Goal: Information Seeking & Learning: Find specific fact

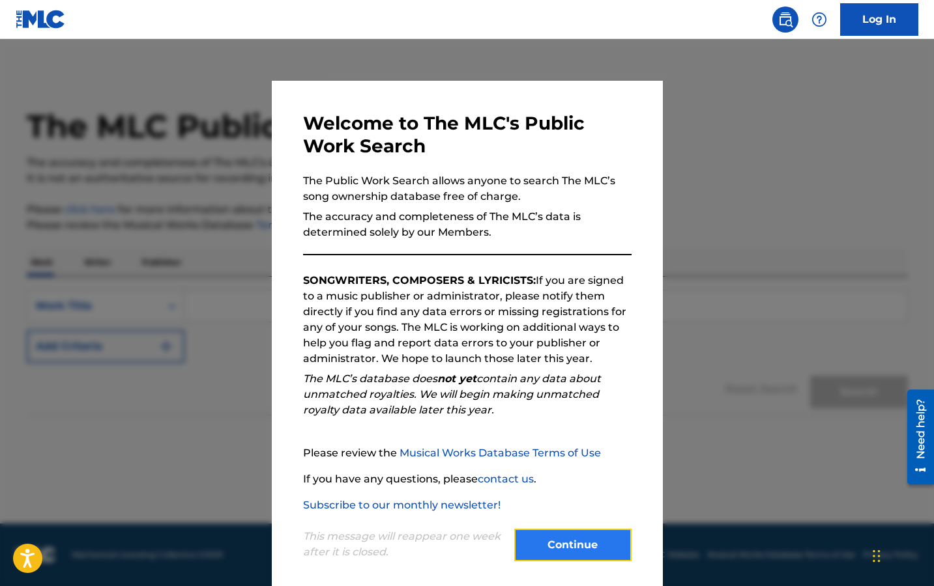
click at [562, 547] on button "Continue" at bounding box center [572, 545] width 117 height 33
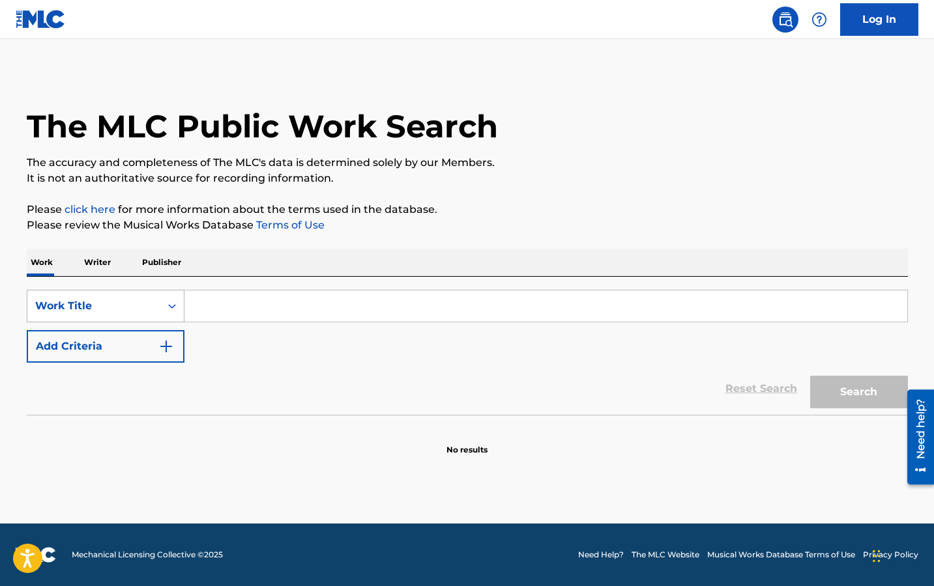
click at [137, 309] on div "Work Title" at bounding box center [93, 306] width 117 height 16
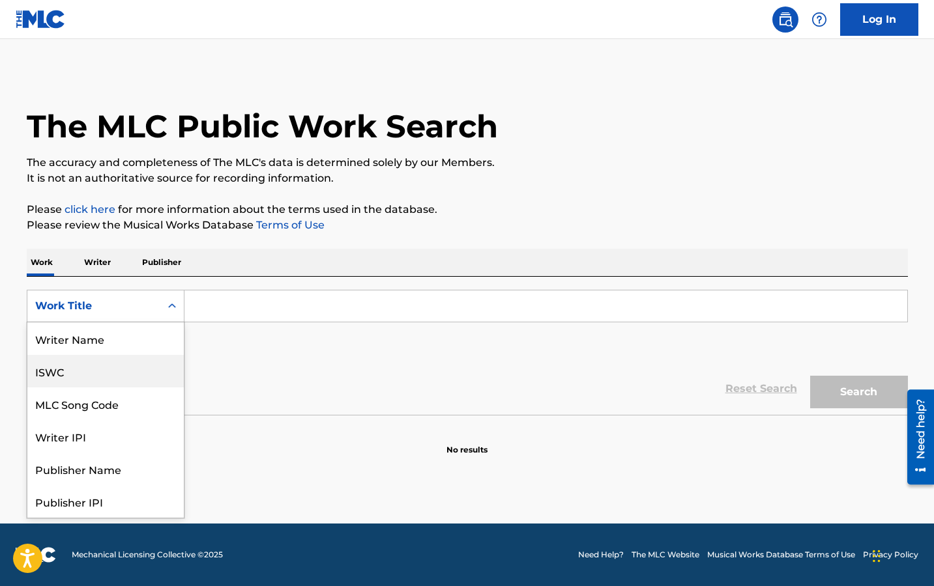
click at [107, 367] on div "ISWC" at bounding box center [105, 371] width 156 height 33
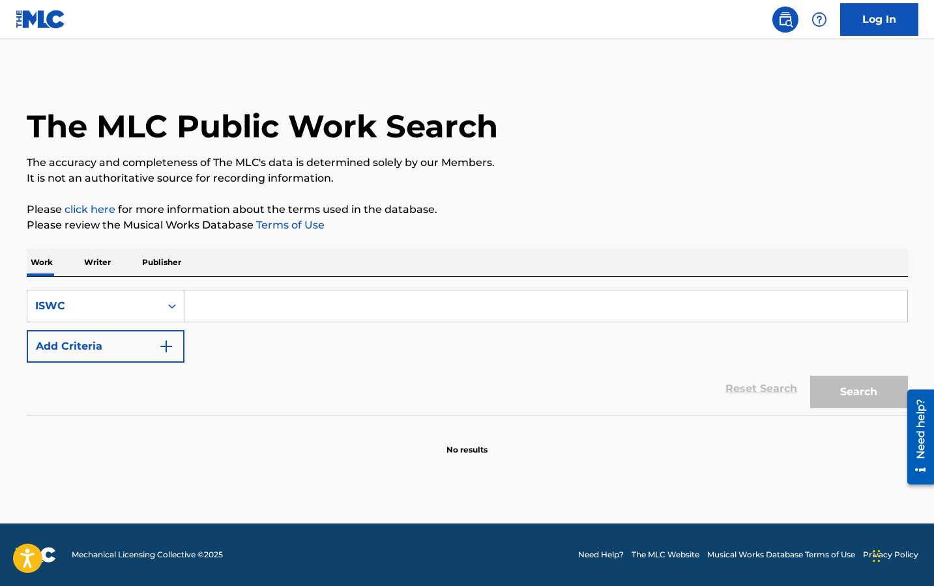
click at [241, 304] on input "Search Form" at bounding box center [545, 306] width 723 height 31
click at [539, 182] on p "It is not an authoritative source for recording information." at bounding box center [467, 179] width 881 height 16
click at [235, 308] on input "Search Form" at bounding box center [545, 306] width 723 height 31
paste input "T3160769706"
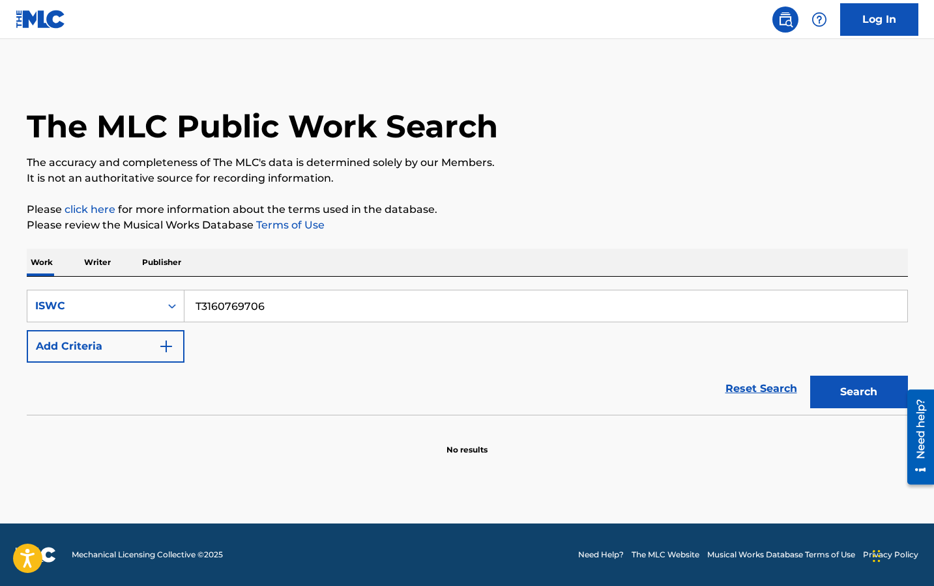
click at [485, 240] on div "The MLC Public Work Search The accuracy and completeness of The MLC's data is d…" at bounding box center [467, 264] width 912 height 384
click at [855, 393] on button "Search" at bounding box center [859, 392] width 98 height 33
click at [203, 306] on input "T3160769706" at bounding box center [545, 306] width 723 height 31
type input "3160769706"
click at [810, 376] on button "Search" at bounding box center [859, 392] width 98 height 33
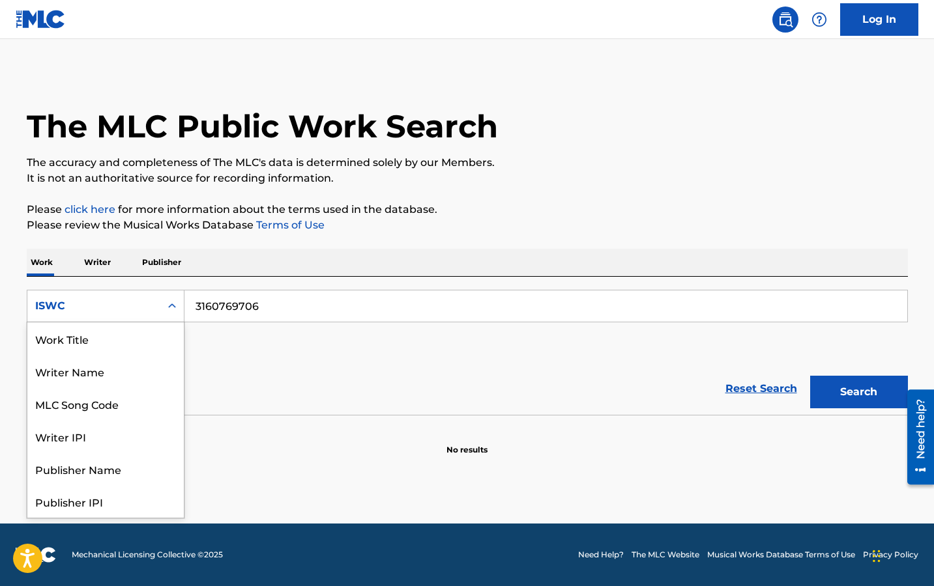
click at [136, 306] on div "ISWC" at bounding box center [93, 306] width 117 height 16
drag, startPoint x: 96, startPoint y: 387, endPoint x: 99, endPoint y: 379, distance: 9.1
click at [99, 379] on div "Work Title Writer Name MLC Song Code Writer IPI Publisher Name Publisher IPI ML…" at bounding box center [105, 420] width 156 height 195
click at [84, 367] on div "Writer IPI" at bounding box center [105, 371] width 156 height 33
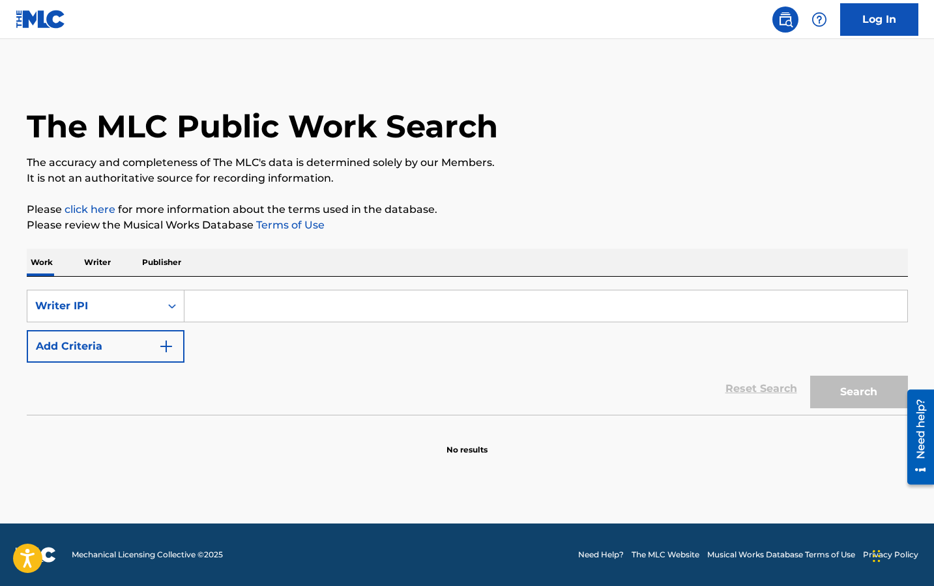
click at [221, 313] on input "Search Form" at bounding box center [545, 306] width 723 height 31
paste input "01162584356"
type input "01162584356"
click at [810, 376] on button "Search" at bounding box center [859, 392] width 98 height 33
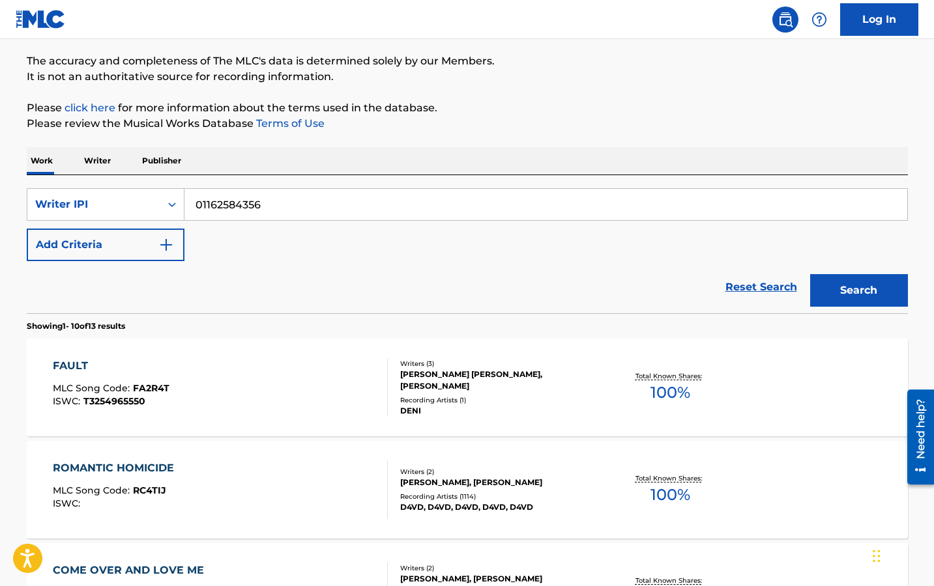
scroll to position [104, 0]
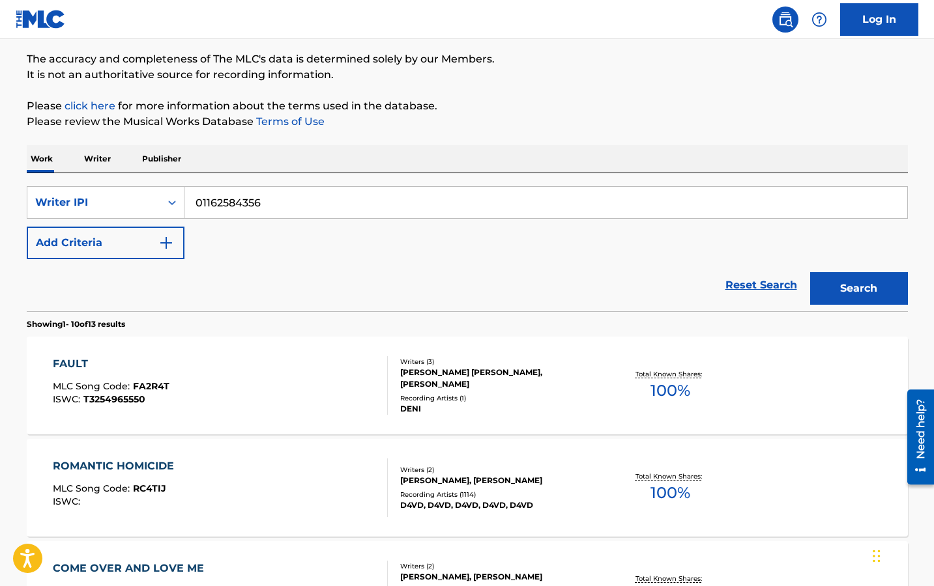
click at [237, 496] on div "ROMANTIC HOMICIDE MLC Song Code : RC4TIJ ISWC :" at bounding box center [220, 488] width 335 height 59
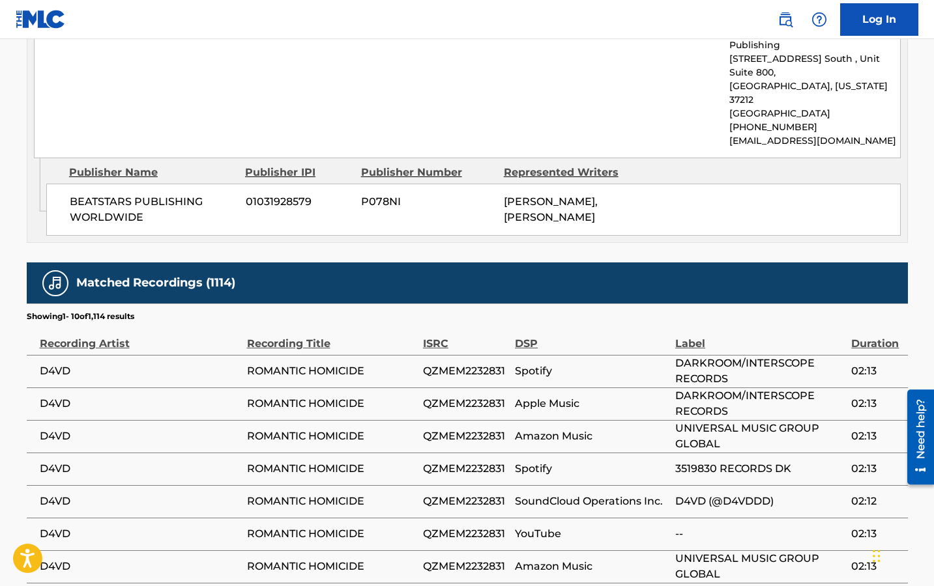
scroll to position [1069, 0]
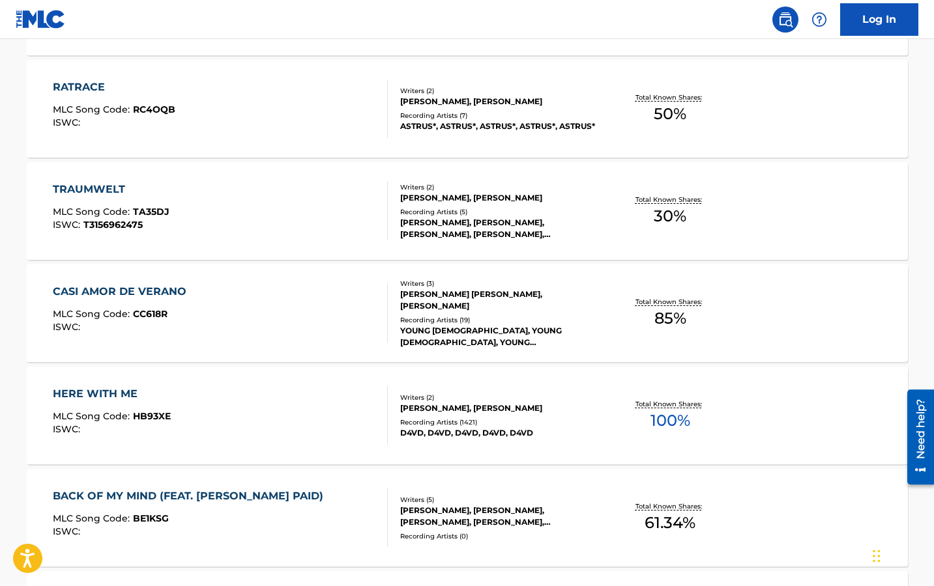
scroll to position [691, 0]
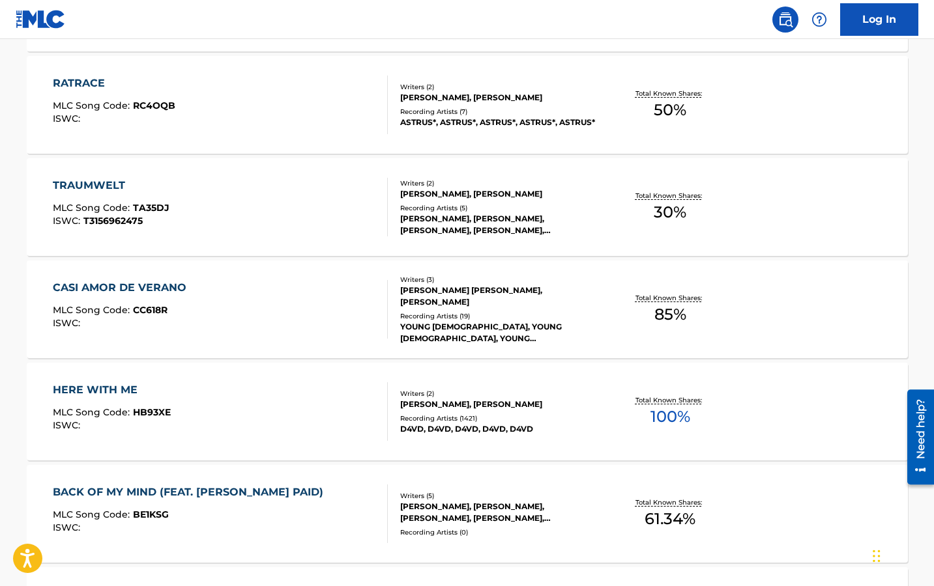
click at [293, 425] on div "HERE WITH ME MLC Song Code : HB93XE ISWC :" at bounding box center [220, 411] width 335 height 59
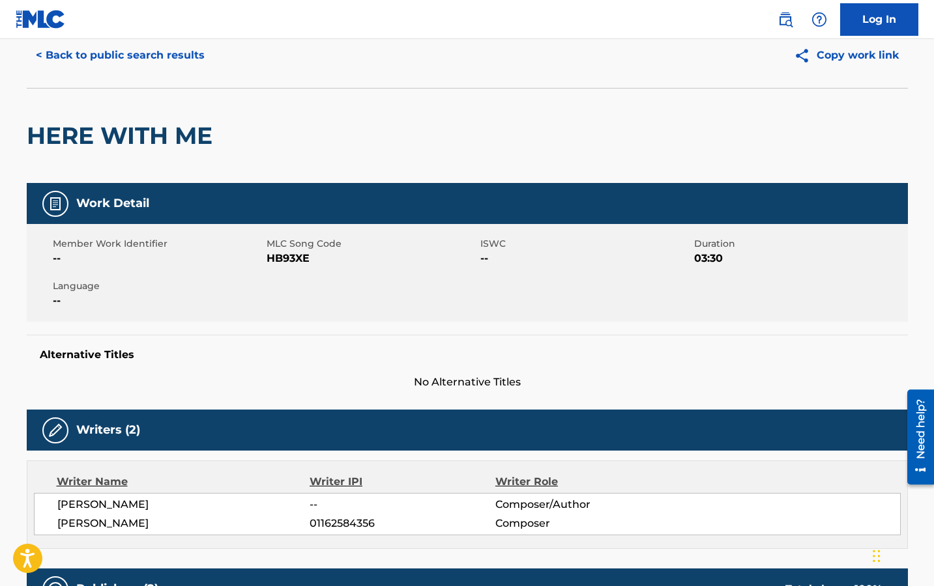
scroll to position [50, 0]
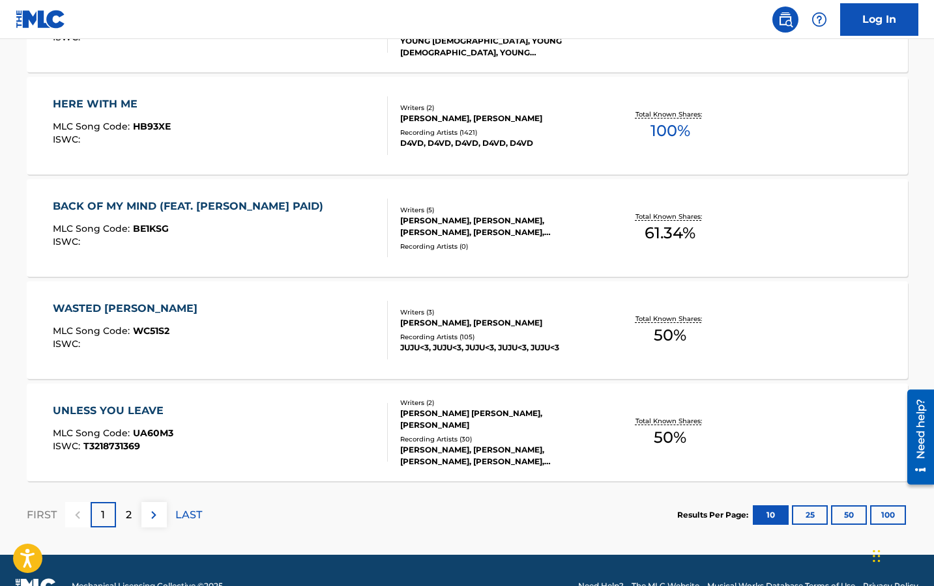
scroll to position [983, 0]
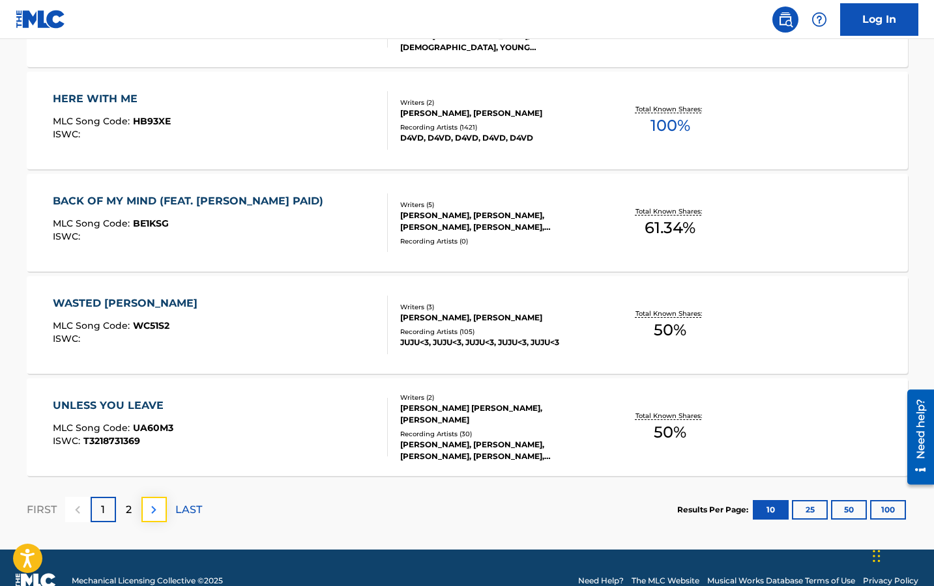
click at [156, 508] on img at bounding box center [154, 510] width 16 height 16
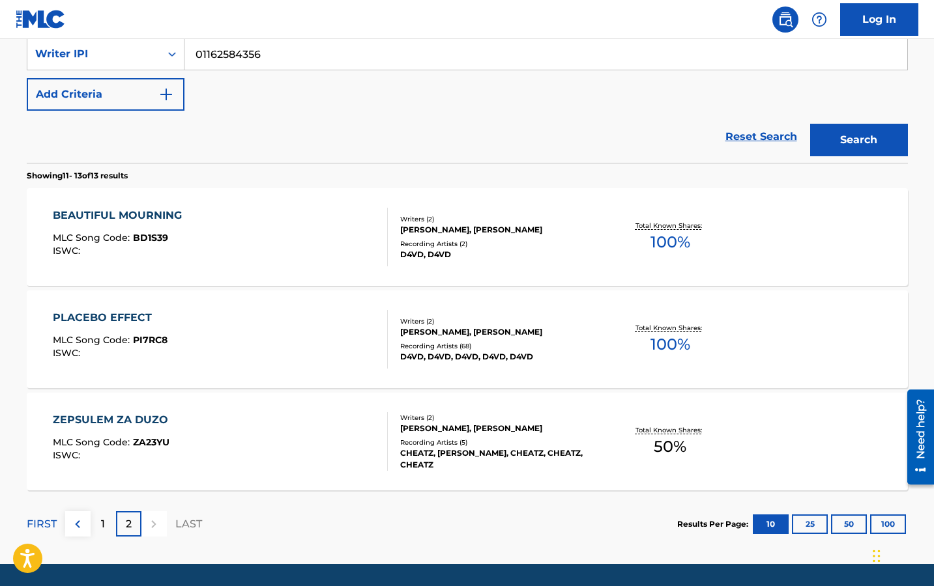
scroll to position [257, 0]
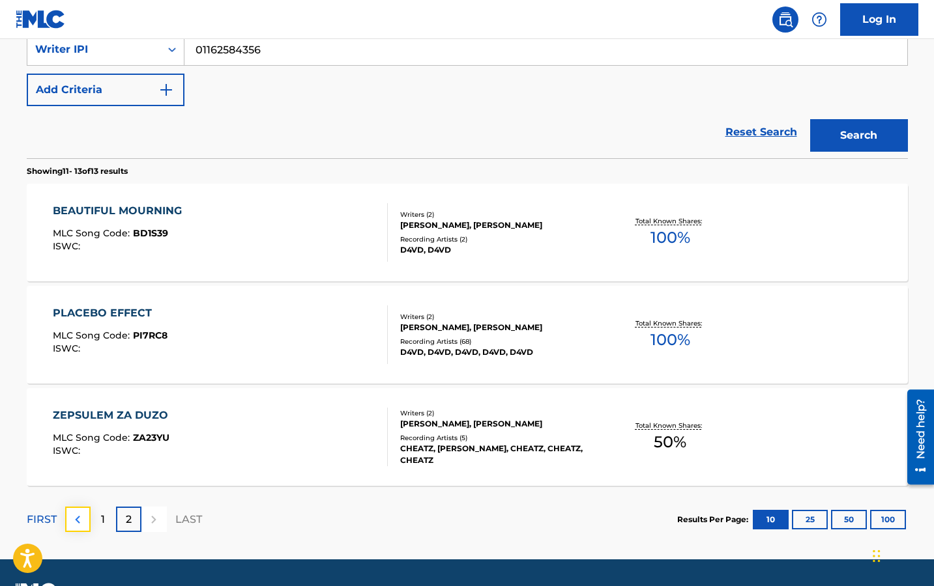
click at [72, 513] on img at bounding box center [78, 520] width 16 height 16
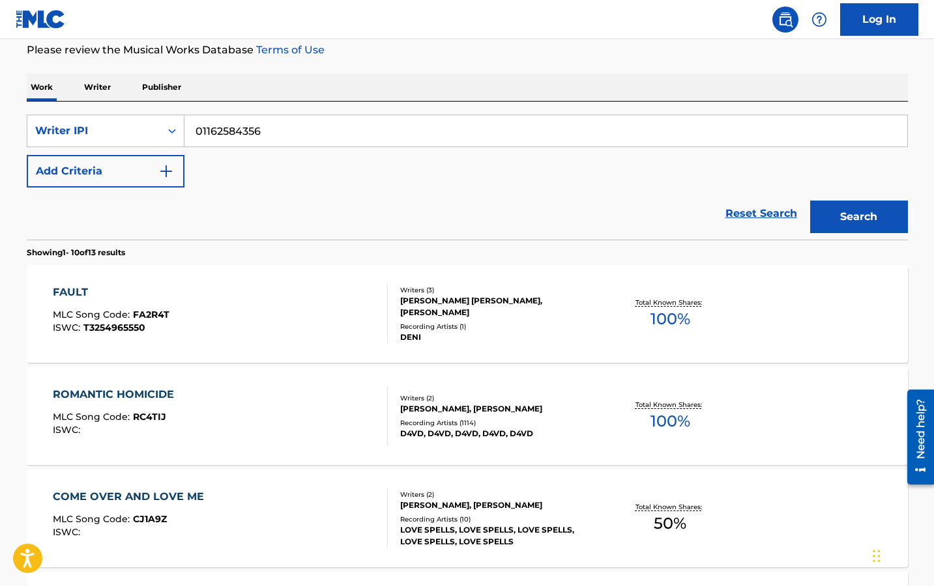
scroll to position [0, 0]
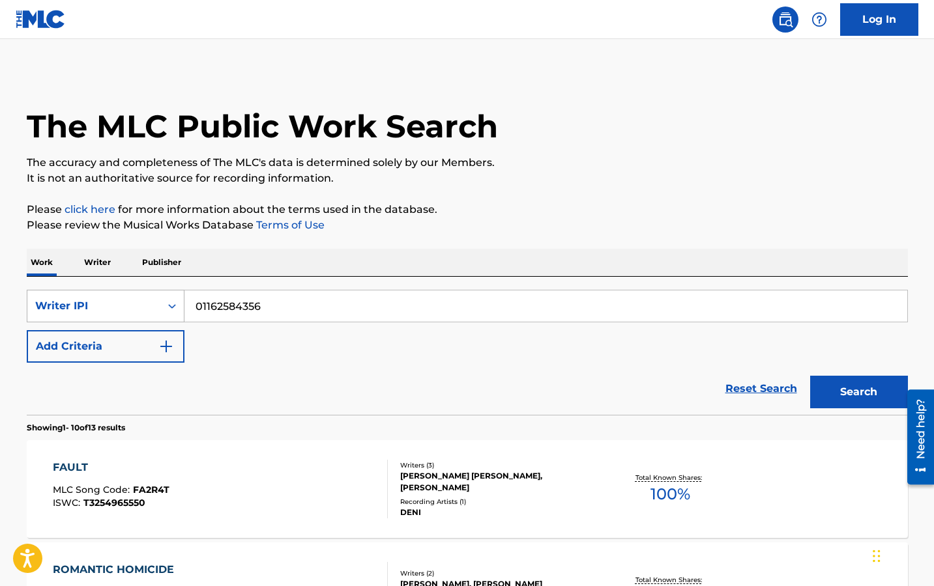
drag, startPoint x: 281, startPoint y: 309, endPoint x: 77, endPoint y: 291, distance: 205.4
click at [77, 291] on div "SearchWithCriteriac7e94450-0f55-49bc-9c35-9e09dc3acd8d Writer IPI 01162584356" at bounding box center [467, 306] width 881 height 33
paste input "0468848395"
click at [810, 376] on button "Search" at bounding box center [859, 392] width 98 height 33
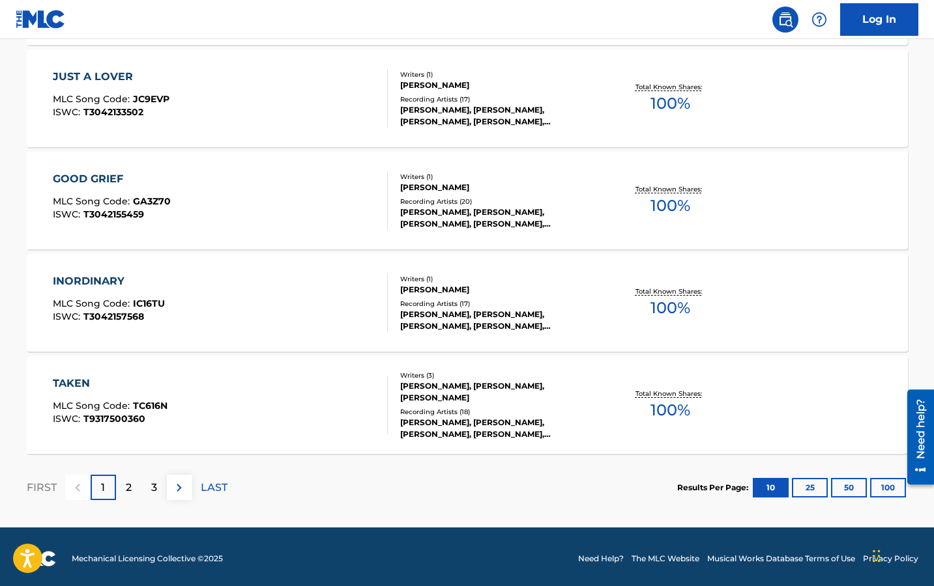
scroll to position [1008, 0]
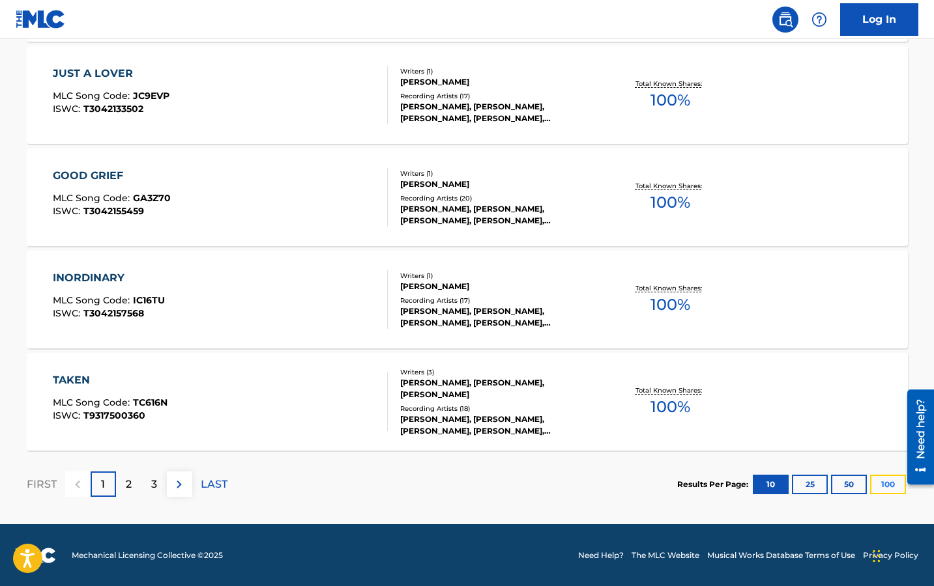
click at [889, 483] on button "100" at bounding box center [888, 485] width 36 height 20
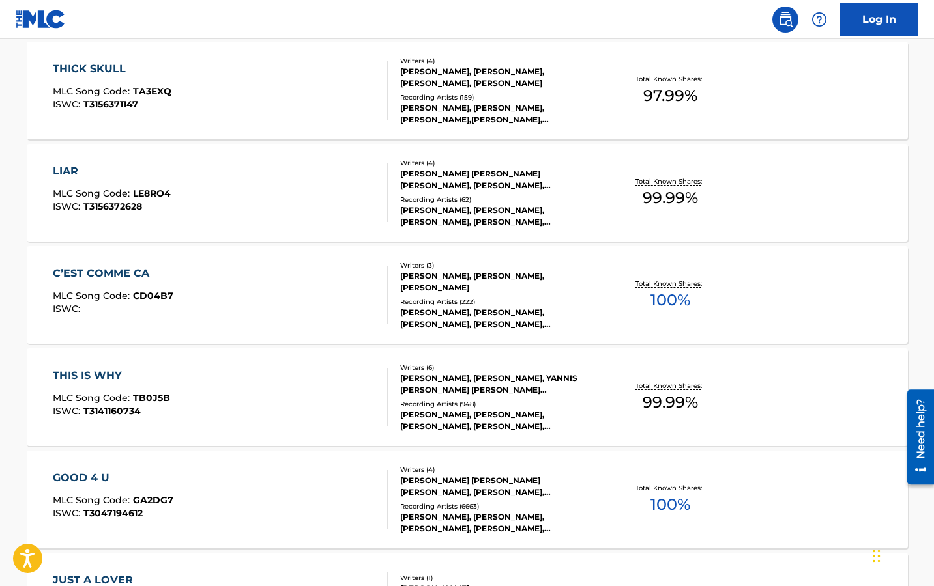
scroll to position [0, 0]
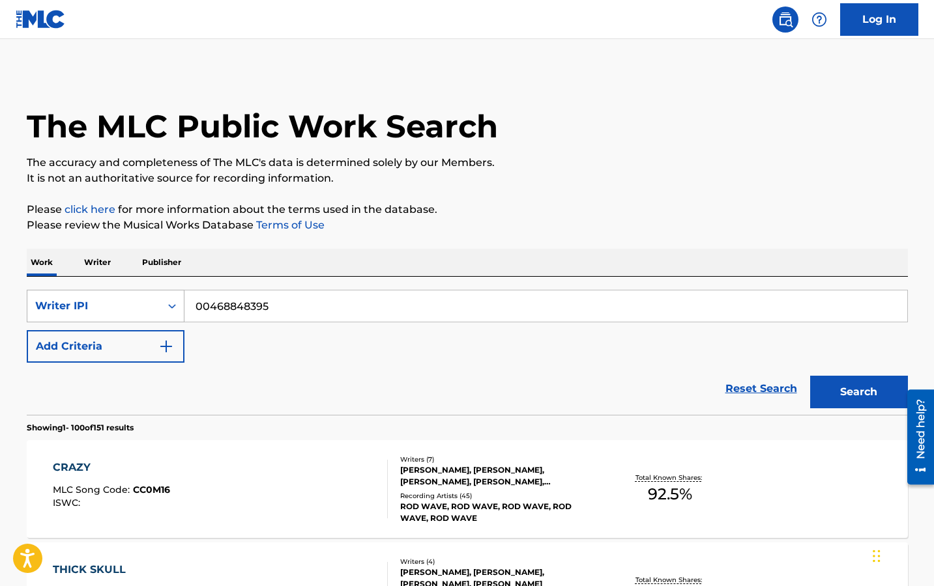
drag, startPoint x: 298, startPoint y: 301, endPoint x: 120, endPoint y: 300, distance: 177.9
click at [120, 300] on div "SearchWithCriteriac7e94450-0f55-49bc-9c35-9e09dc3acd8d Writer IPI 00468848395" at bounding box center [467, 306] width 881 height 33
paste input "555032961"
type input "555032961"
click at [810, 376] on button "Search" at bounding box center [859, 392] width 98 height 33
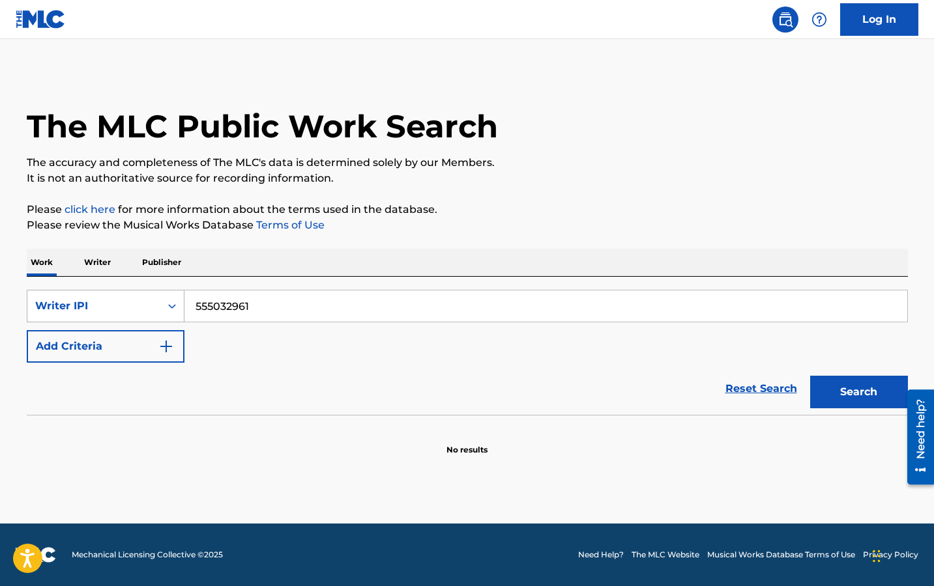
drag, startPoint x: 268, startPoint y: 307, endPoint x: 128, endPoint y: 294, distance: 140.0
click at [128, 294] on div "SearchWithCriteriac7e94450-0f55-49bc-9c35-9e09dc3acd8d Writer IPI 555032961" at bounding box center [467, 306] width 881 height 33
click at [810, 376] on button "Search" at bounding box center [859, 392] width 98 height 33
click at [165, 310] on icon "Search Form" at bounding box center [171, 306] width 13 height 13
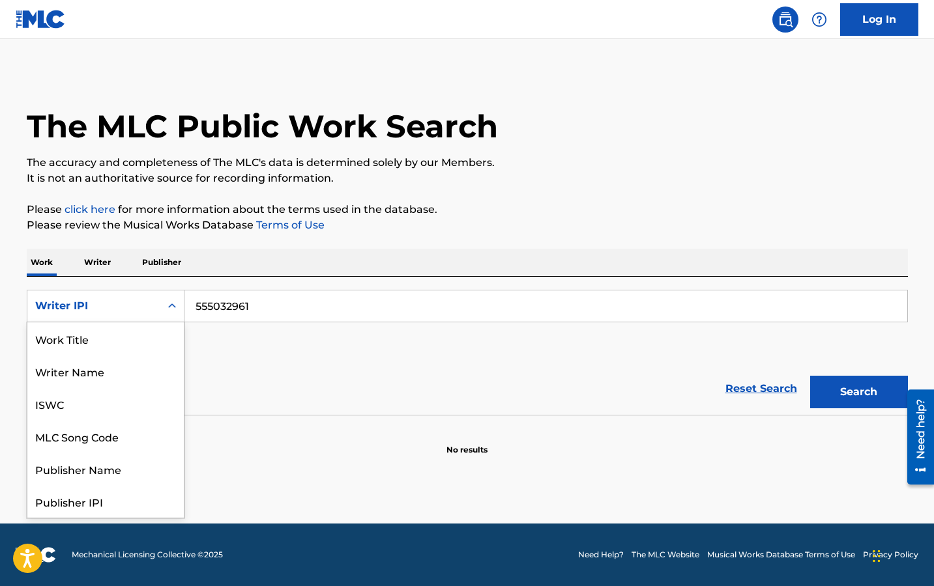
scroll to position [65, 0]
click at [149, 326] on div "ISWC" at bounding box center [105, 339] width 156 height 33
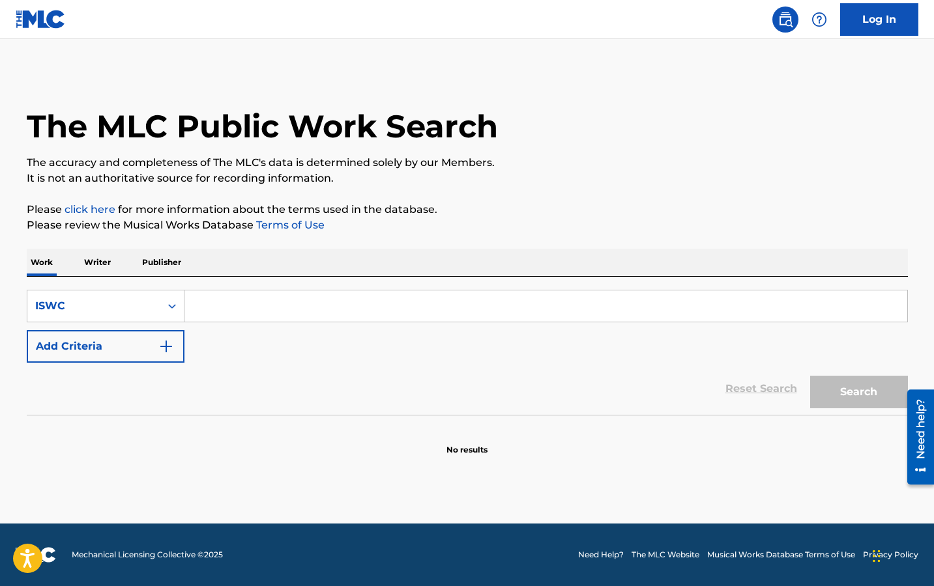
click at [296, 302] on input "Search Form" at bounding box center [545, 306] width 723 height 31
paste input "T9271166735"
type input "T9271166735"
click at [810, 376] on button "Search" at bounding box center [859, 392] width 98 height 33
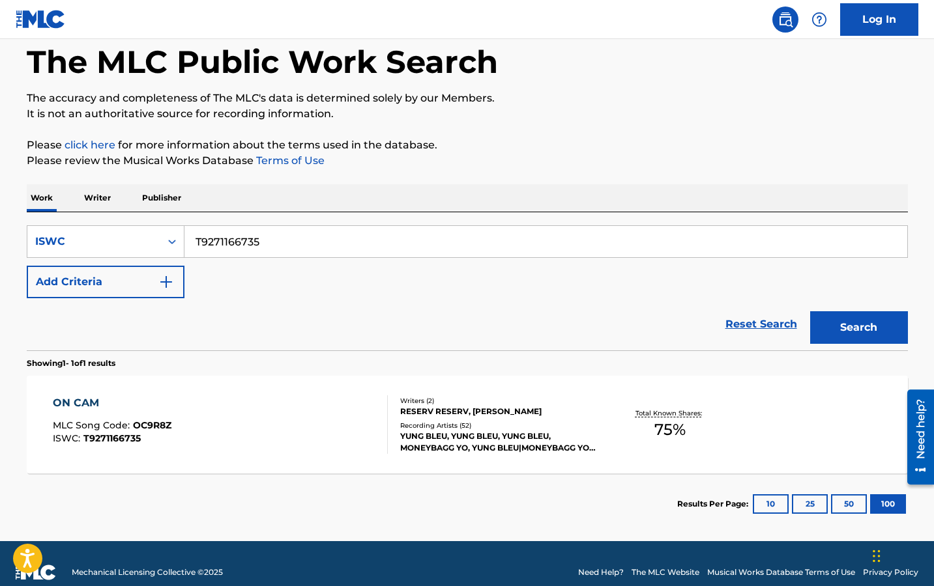
scroll to position [82, 0]
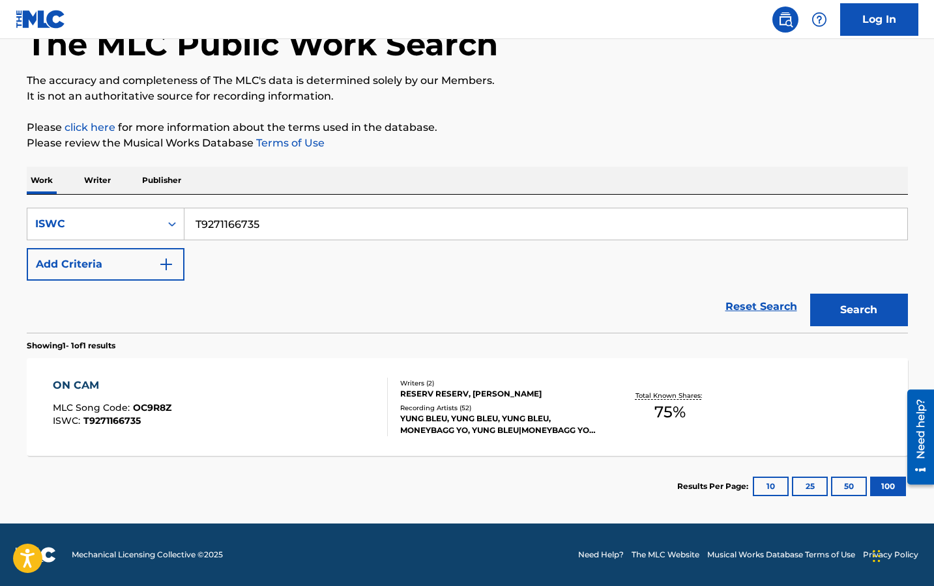
click at [255, 409] on div "ON CAM MLC Song Code : OC9R8Z ISWC : T9271166735" at bounding box center [220, 407] width 335 height 59
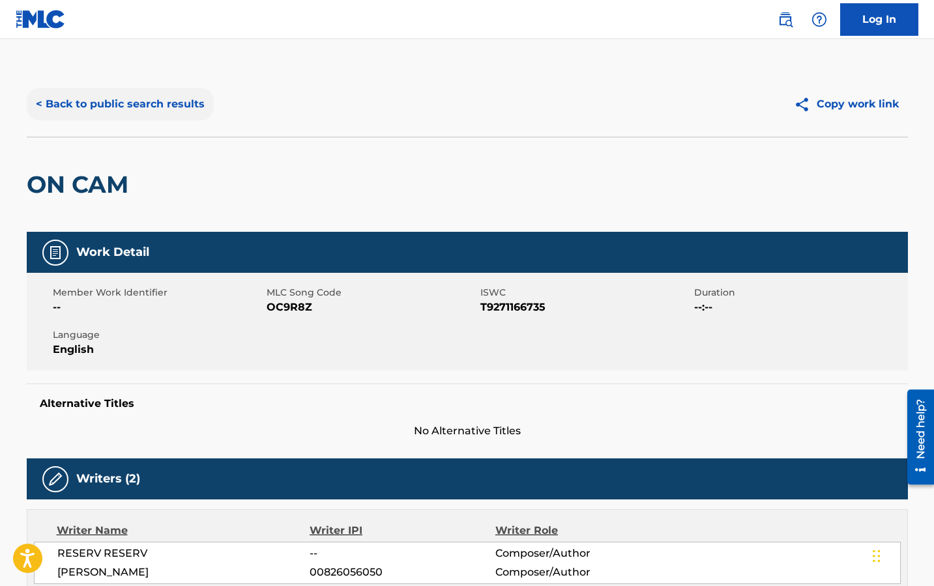
click at [160, 107] on button "< Back to public search results" at bounding box center [120, 104] width 187 height 33
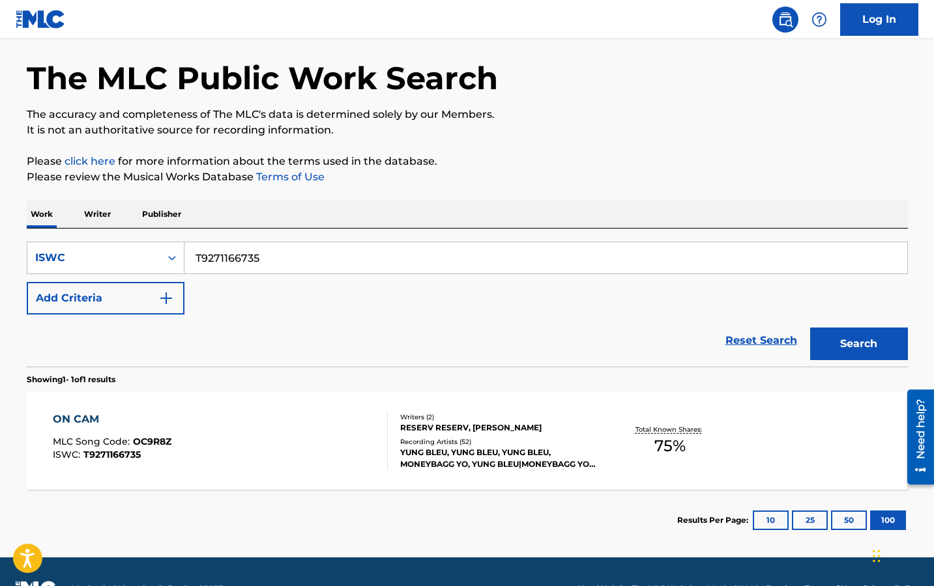
drag, startPoint x: 290, startPoint y: 258, endPoint x: 3, endPoint y: 208, distance: 291.0
click at [3, 208] on main "The MLC Public Work Search The accuracy and completeness of The MLC's data is d…" at bounding box center [467, 274] width 934 height 567
paste input "3070703827"
click at [852, 342] on button "Search" at bounding box center [859, 344] width 98 height 33
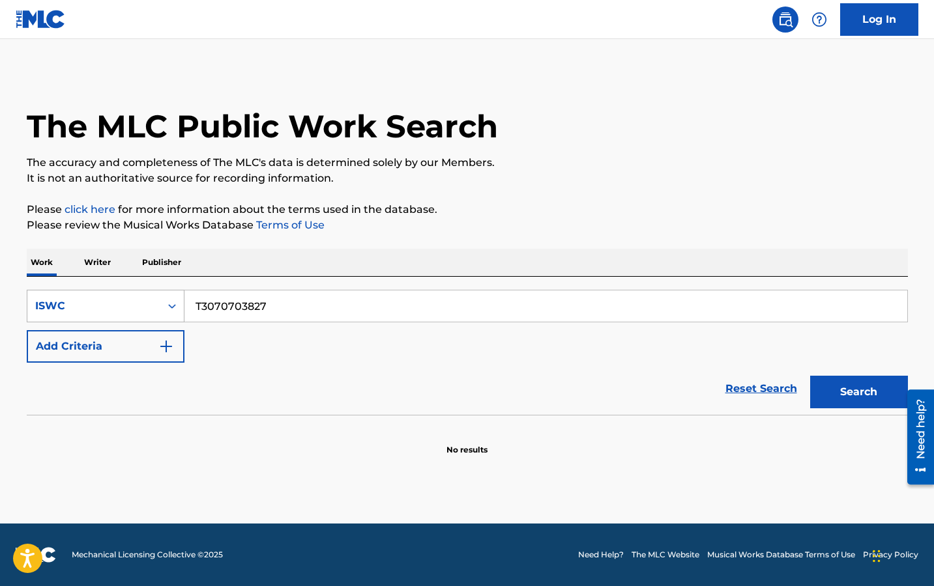
drag, startPoint x: 273, startPoint y: 306, endPoint x: 88, endPoint y: 304, distance: 185.1
click at [88, 304] on div "SearchWithCriteria822a3c4b-afe8-4d73-9297-3beb14f8dedf ISWC T3070703827" at bounding box center [467, 306] width 881 height 33
click at [810, 376] on button "Search" at bounding box center [859, 392] width 98 height 33
drag, startPoint x: 285, startPoint y: 308, endPoint x: 14, endPoint y: 287, distance: 271.2
click at [14, 287] on div "The MLC Public Work Search The accuracy and completeness of The MLC's data is d…" at bounding box center [467, 264] width 912 height 384
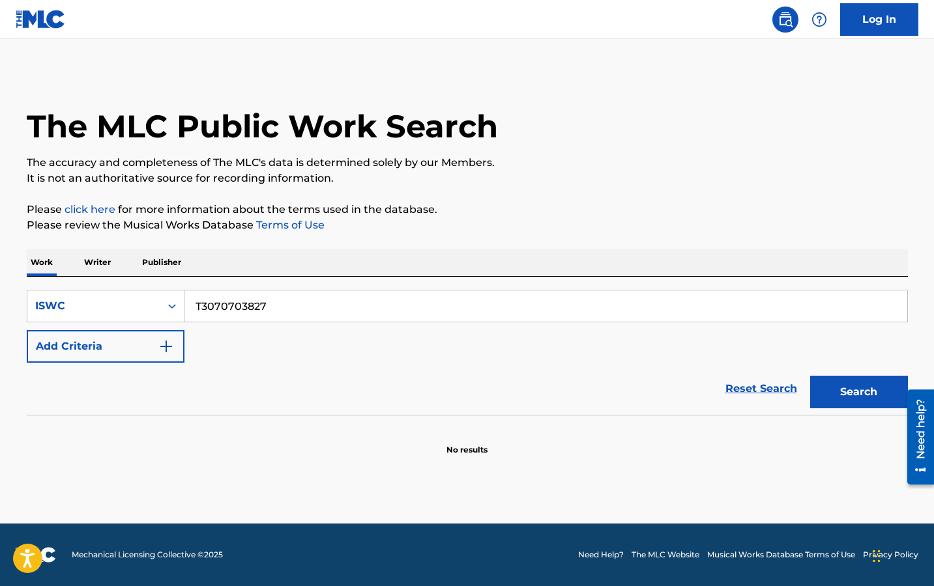
paste input "7023173062"
type input "T7023173062"
click at [810, 376] on button "Search" at bounding box center [859, 392] width 98 height 33
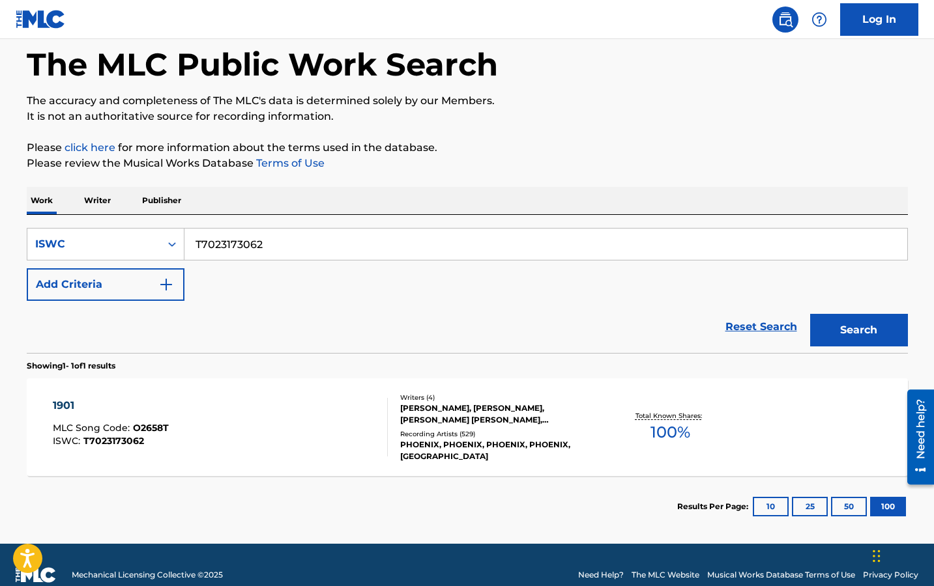
scroll to position [65, 0]
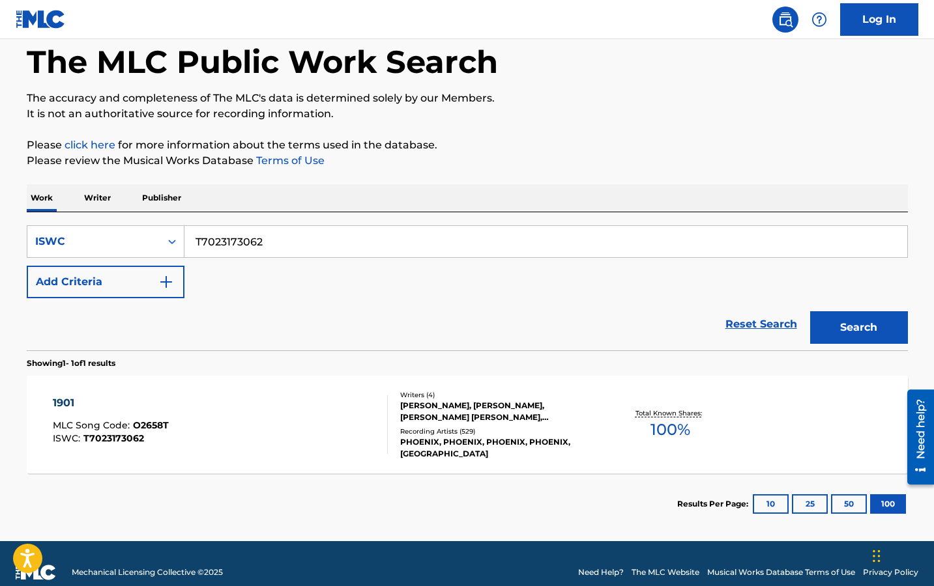
click at [311, 410] on div "1901 MLC Song Code : O2658T ISWC : T7023173062" at bounding box center [220, 424] width 335 height 59
